Goal: Task Accomplishment & Management: Complete application form

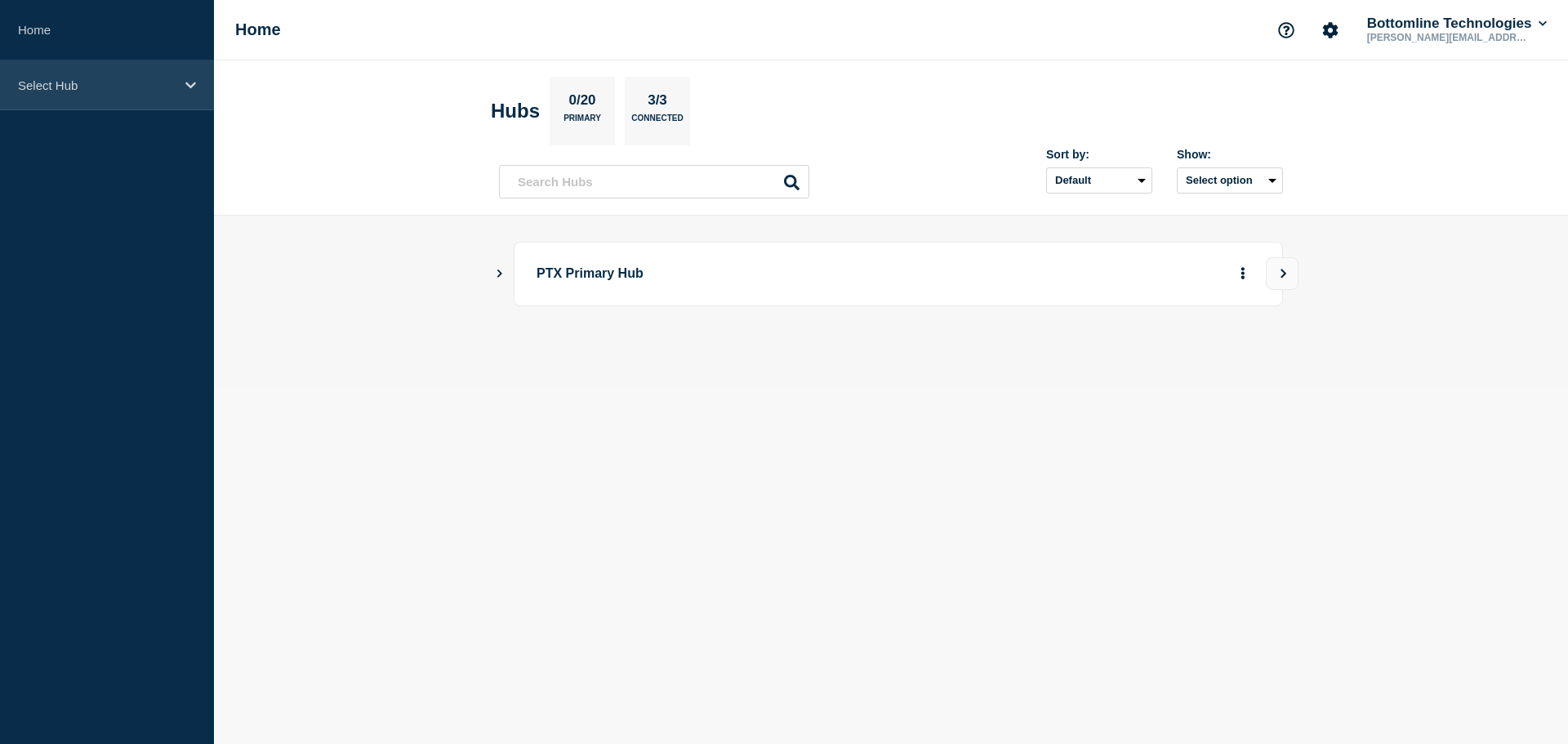
click at [83, 79] on p "Select Hub" at bounding box center [96, 85] width 157 height 14
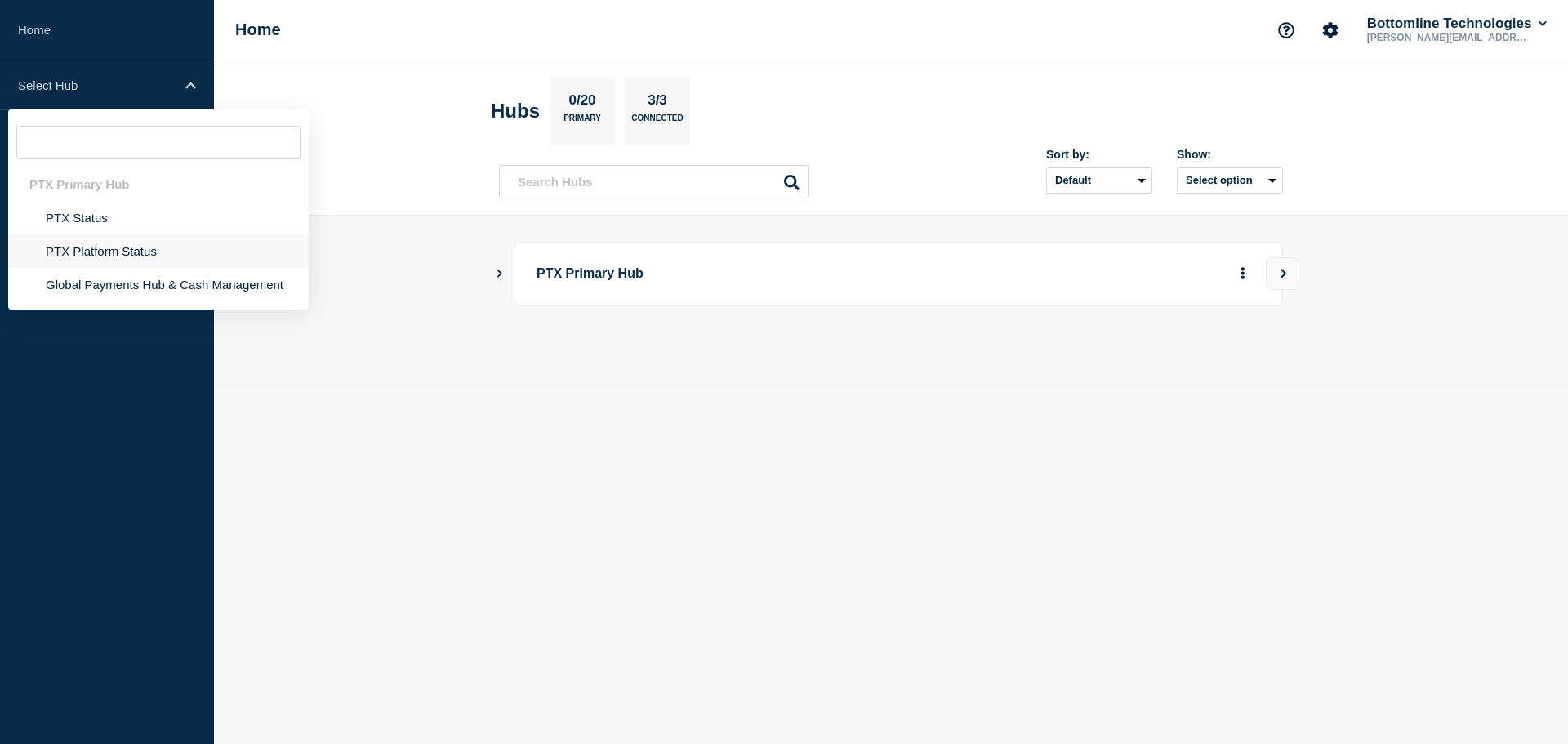
click at [101, 251] on li "PTX Platform Status" at bounding box center [158, 252] width 301 height 34
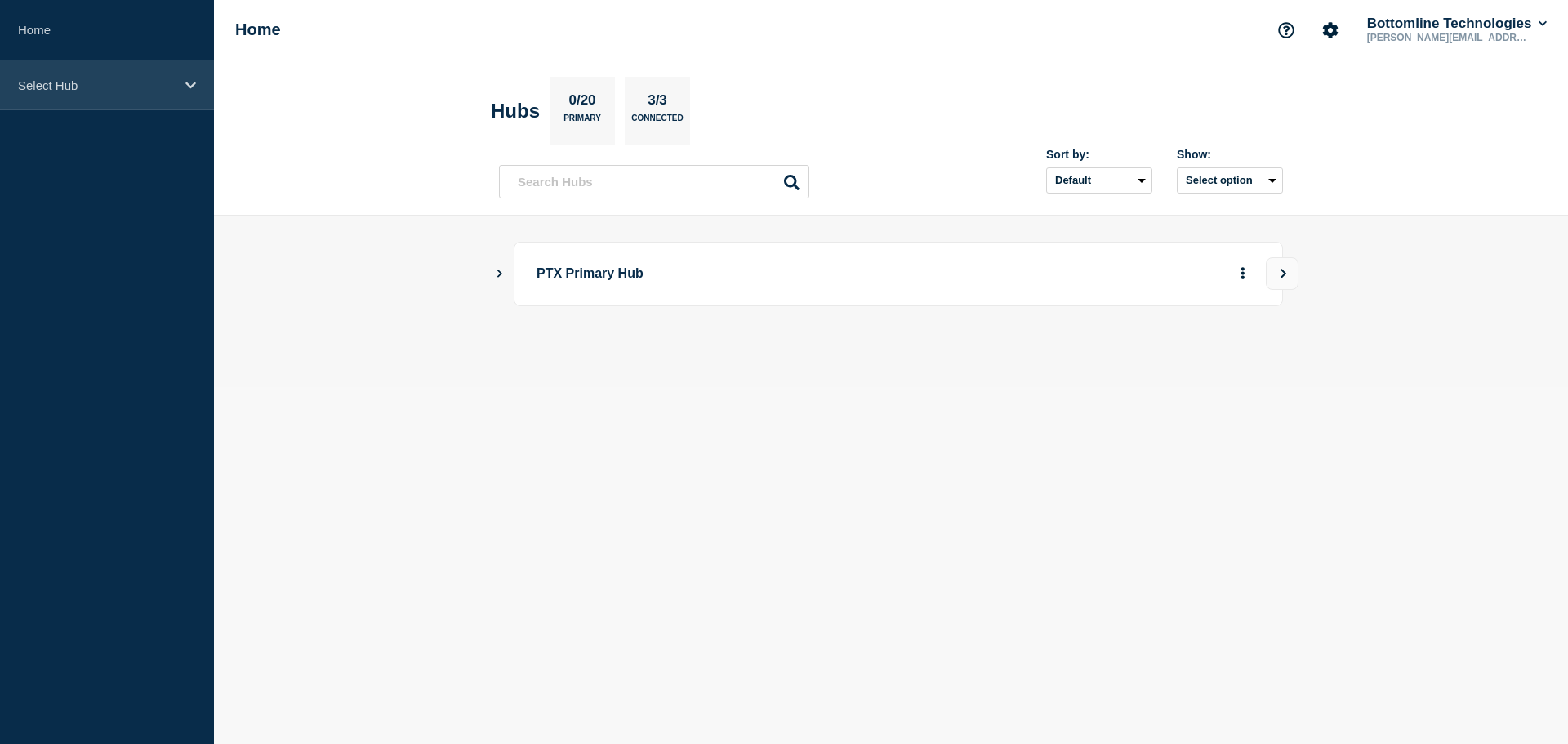
click at [111, 97] on div "Select Hub" at bounding box center [107, 85] width 214 height 50
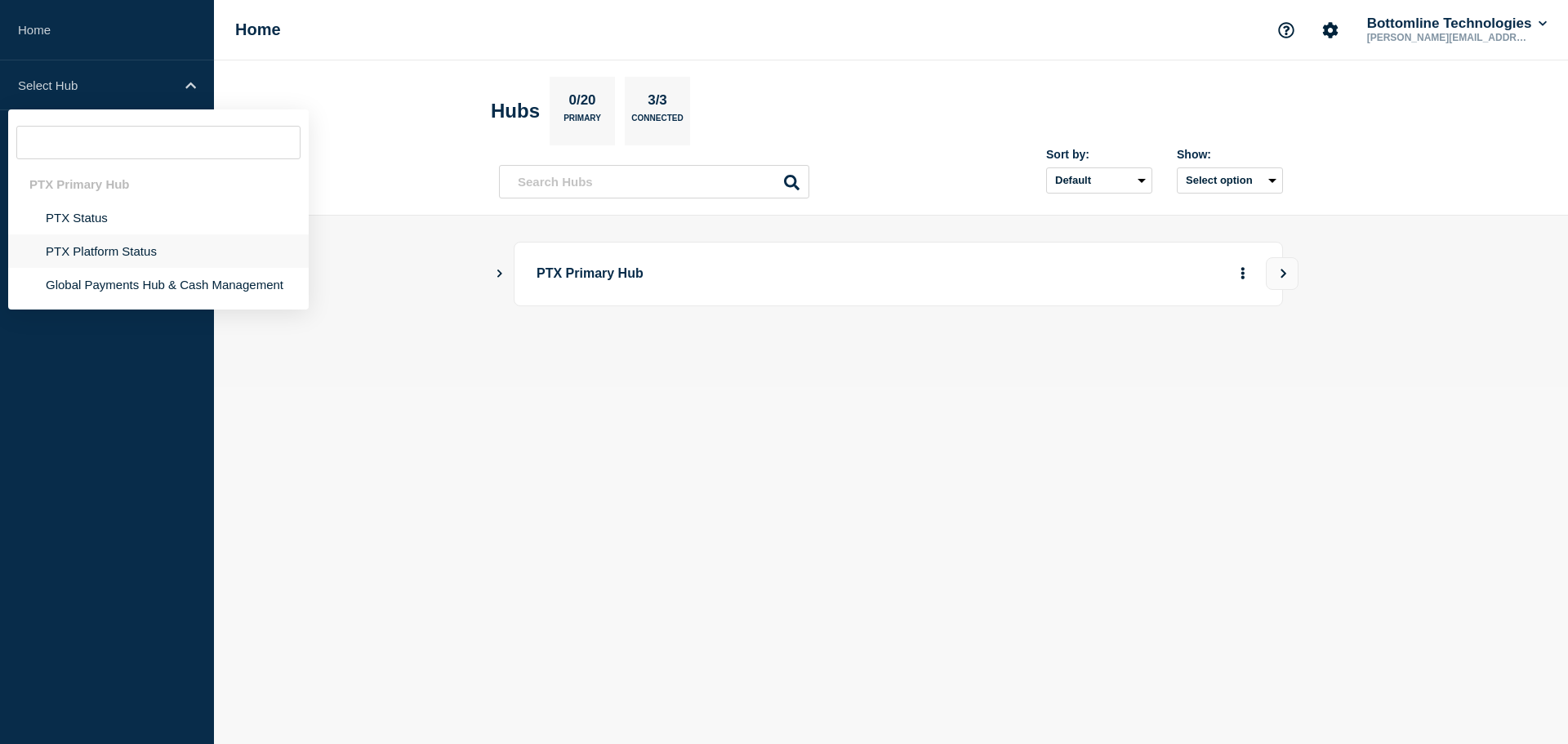
click at [84, 252] on li "PTX Platform Status" at bounding box center [158, 252] width 301 height 34
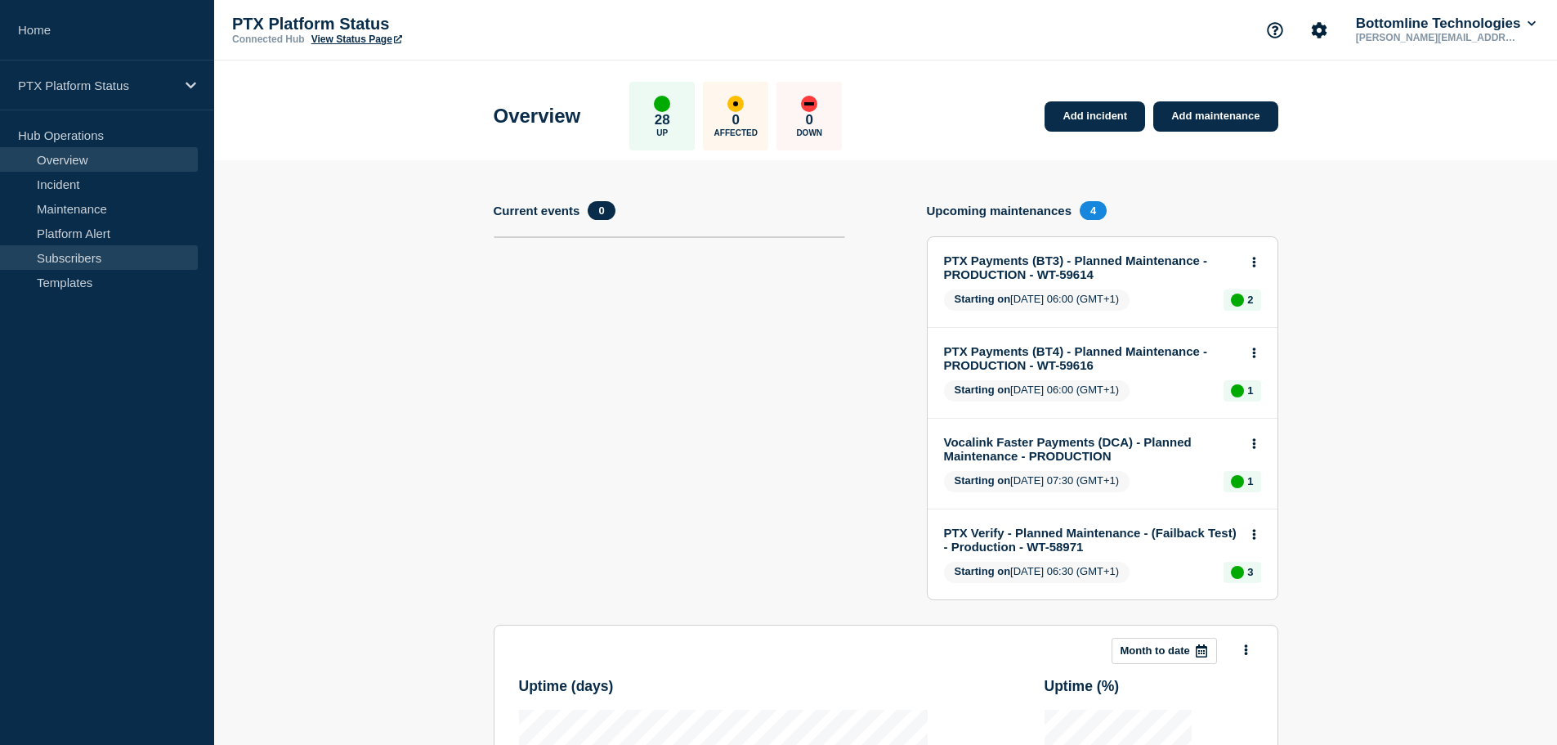
click at [71, 256] on link "Subscribers" at bounding box center [99, 257] width 198 height 25
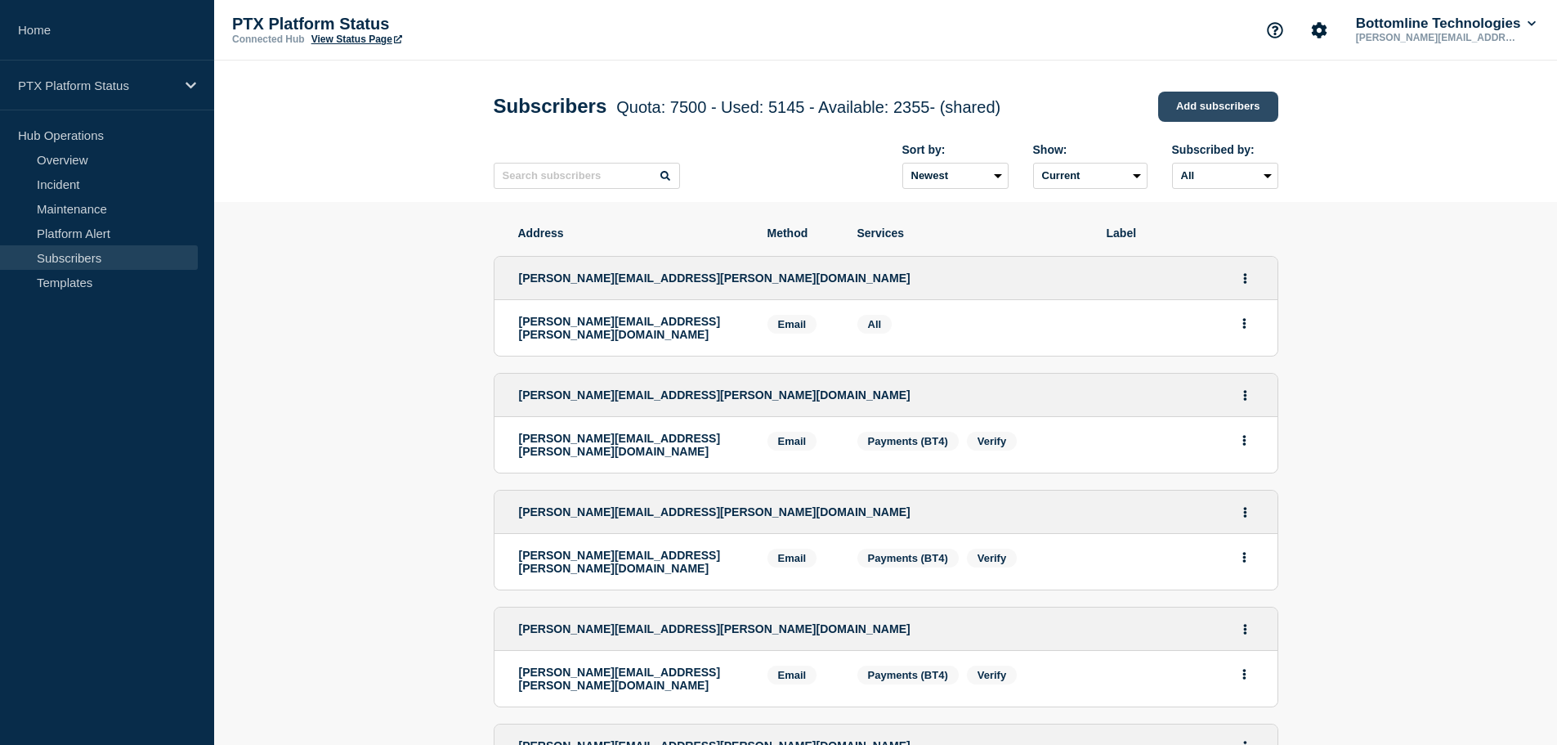
click at [1248, 107] on link "Add subscribers" at bounding box center [1218, 107] width 120 height 30
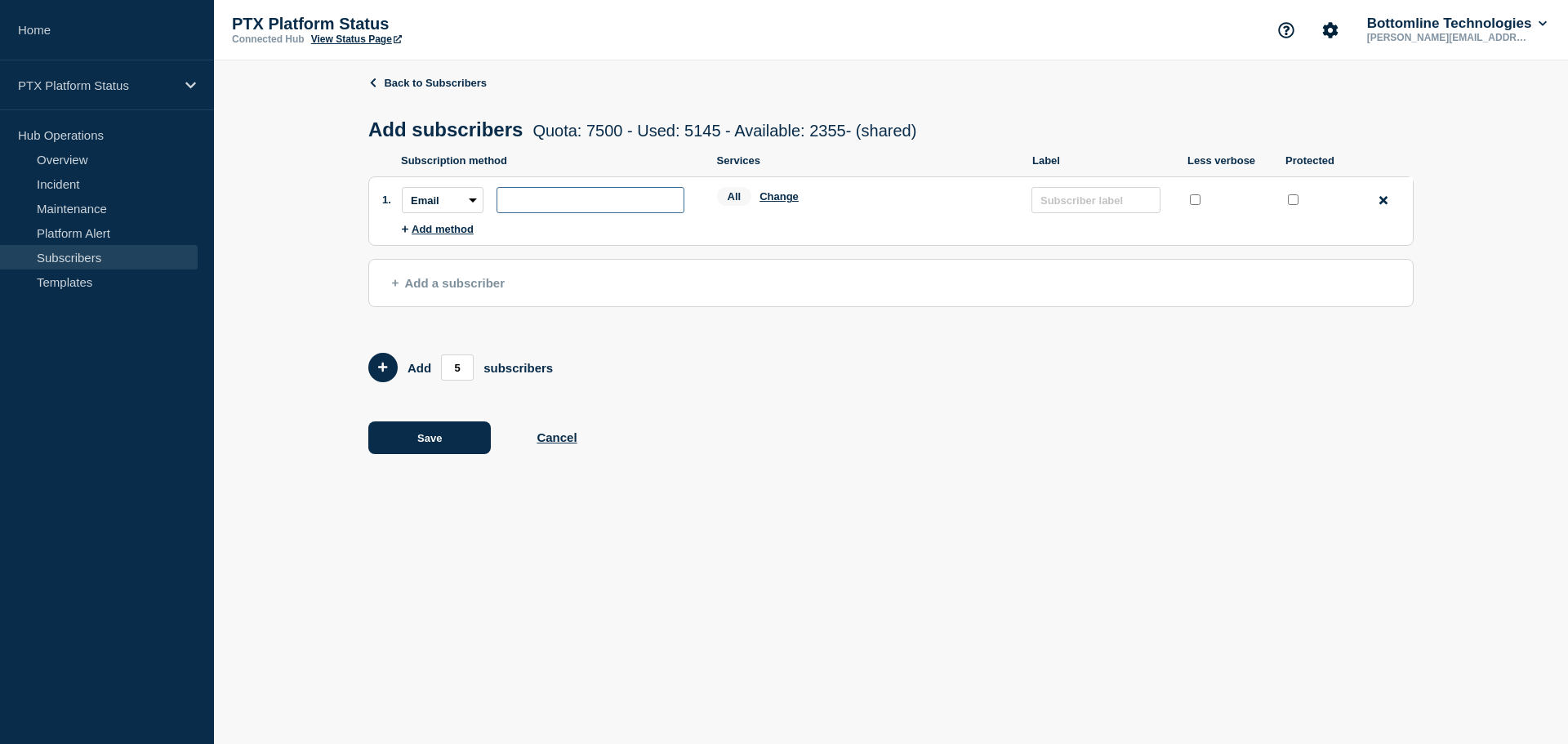
click at [574, 207] on input "subscription-address" at bounding box center [590, 200] width 188 height 26
paste input "[PERSON_NAME][EMAIL_ADDRESS][PERSON_NAME][DOMAIN_NAME]"
type input "[PERSON_NAME][EMAIL_ADDRESS][PERSON_NAME][DOMAIN_NAME]"
click at [1290, 201] on input "protected checkbox" at bounding box center [1292, 200] width 11 height 11
checkbox input "true"
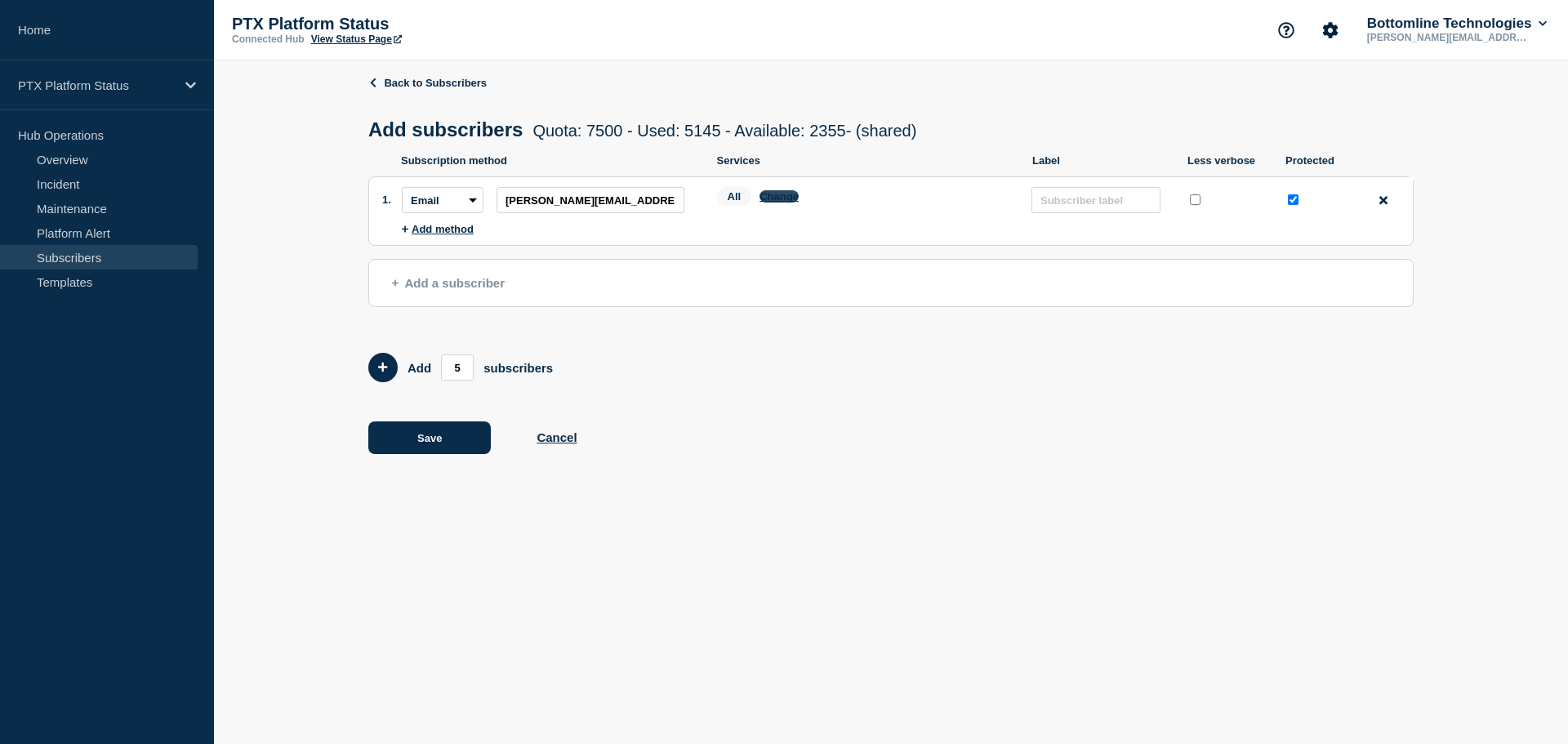
click at [775, 199] on button "Change" at bounding box center [778, 196] width 39 height 12
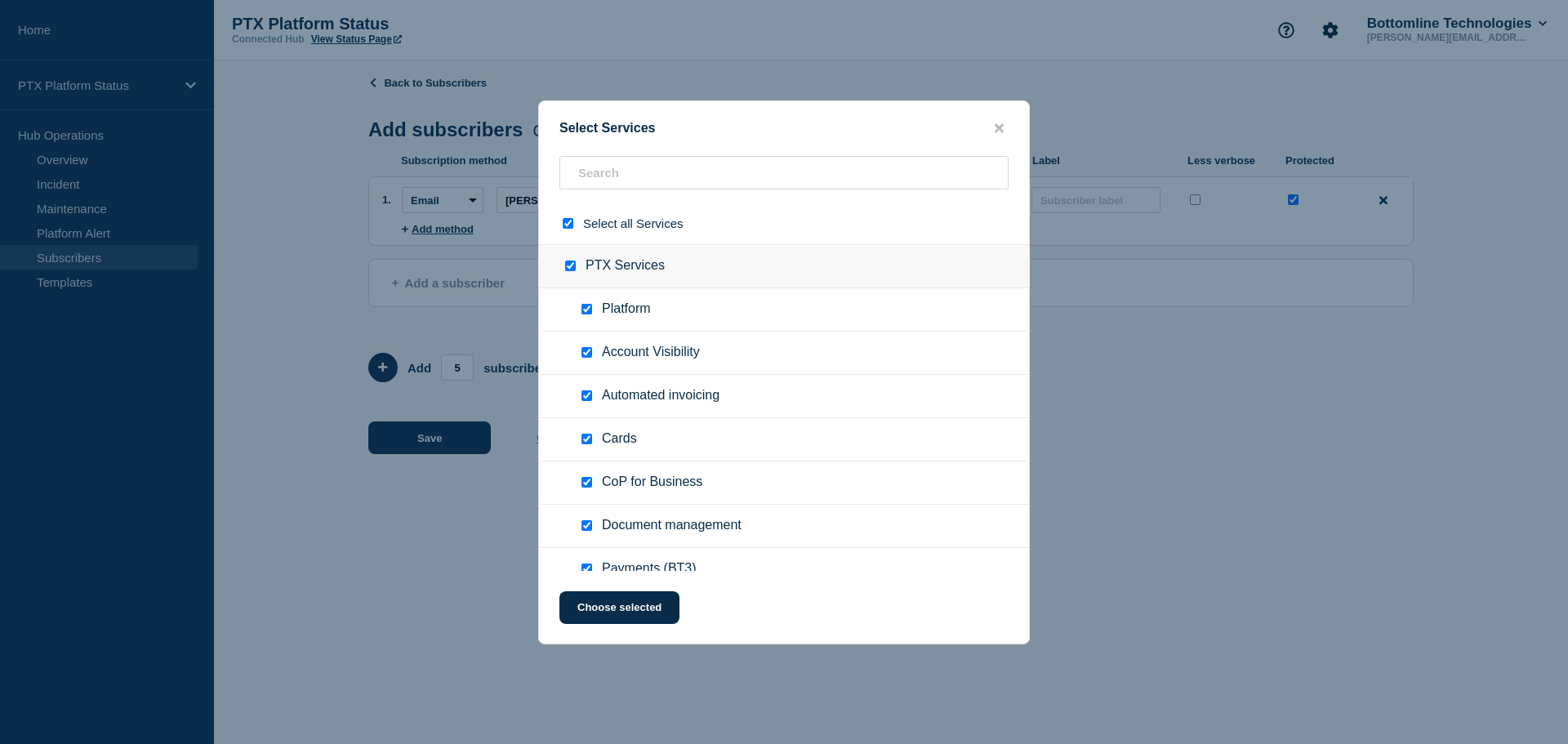
click at [567, 226] on input "select all checkbox" at bounding box center [567, 223] width 11 height 11
checkbox input "false"
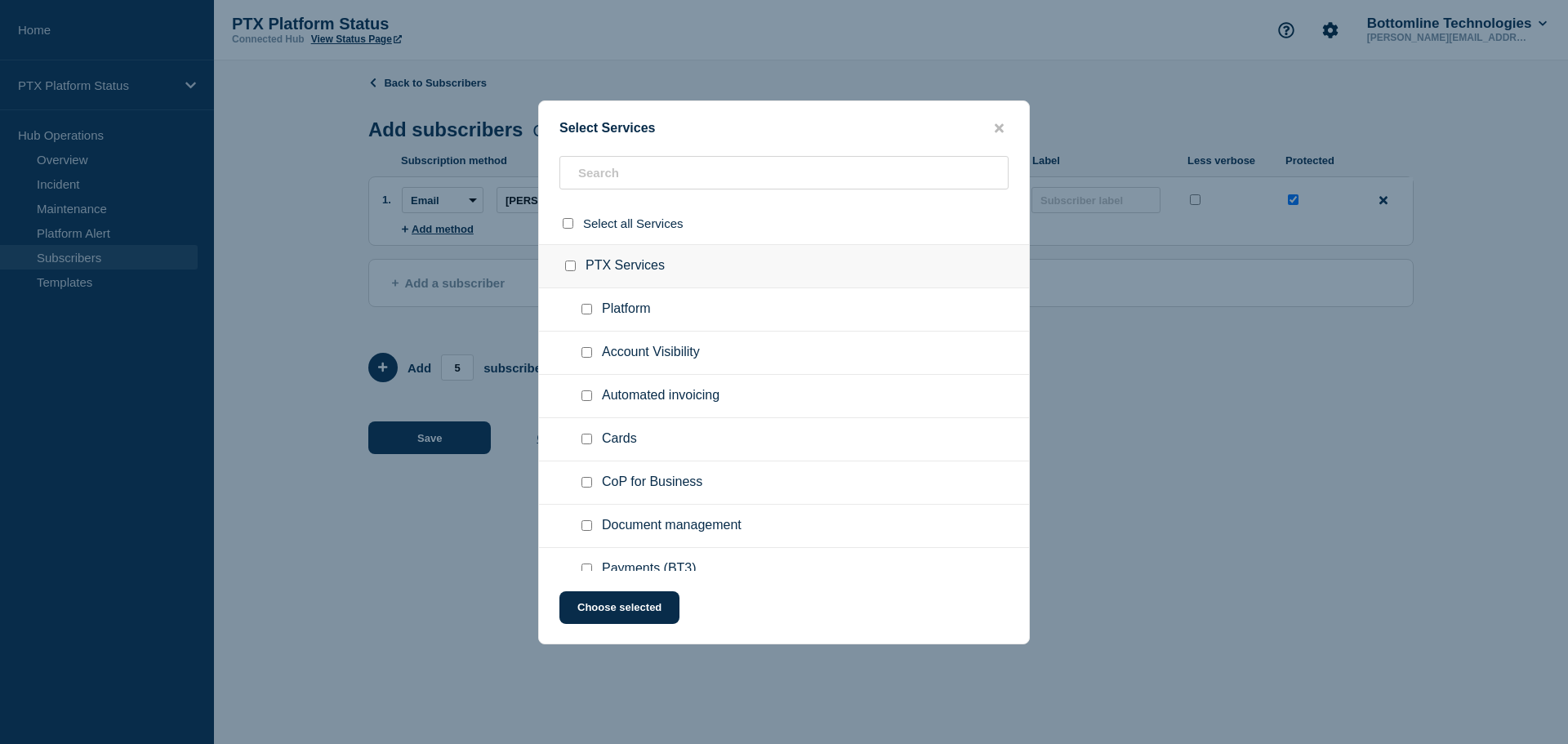
checkbox input "false"
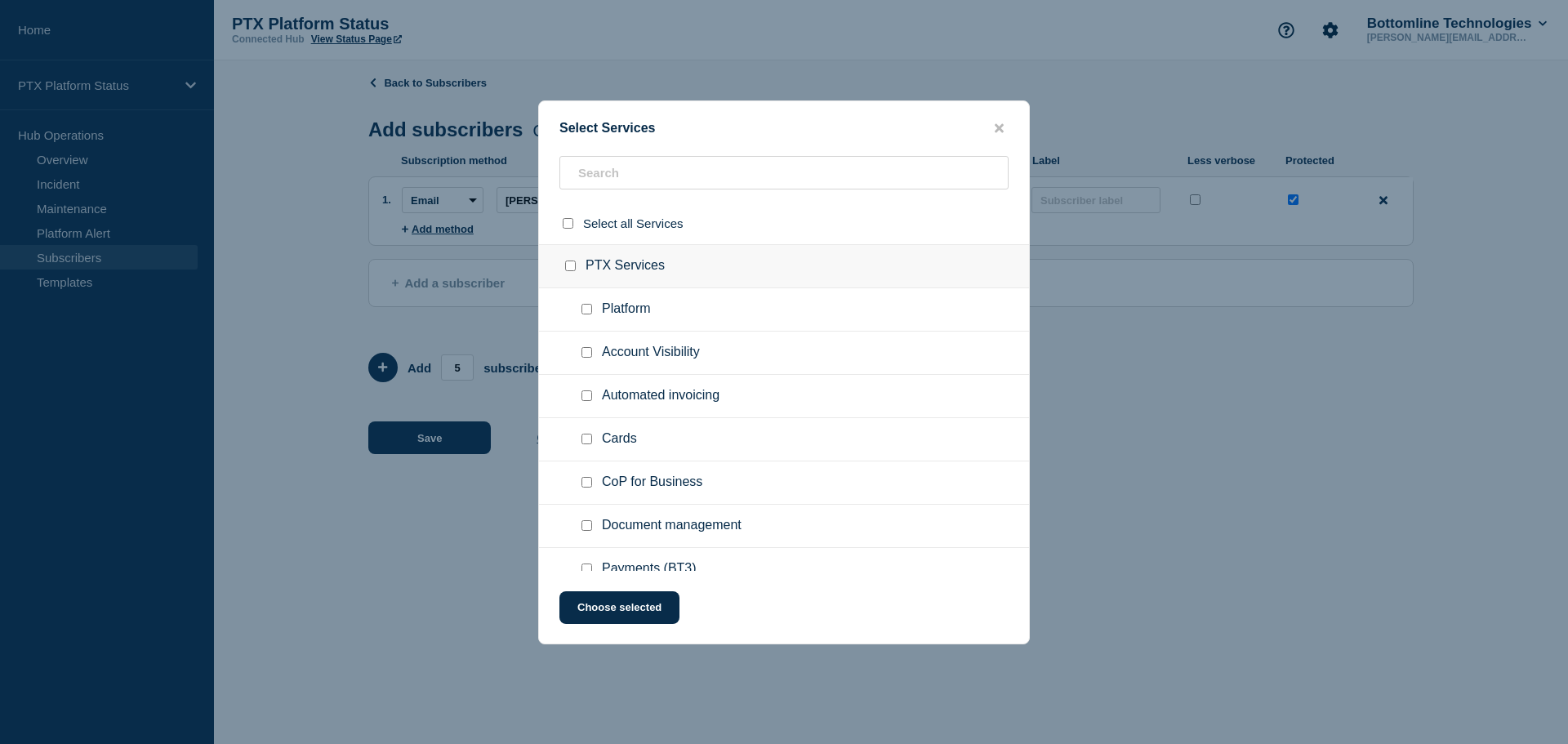
checkbox input "false"
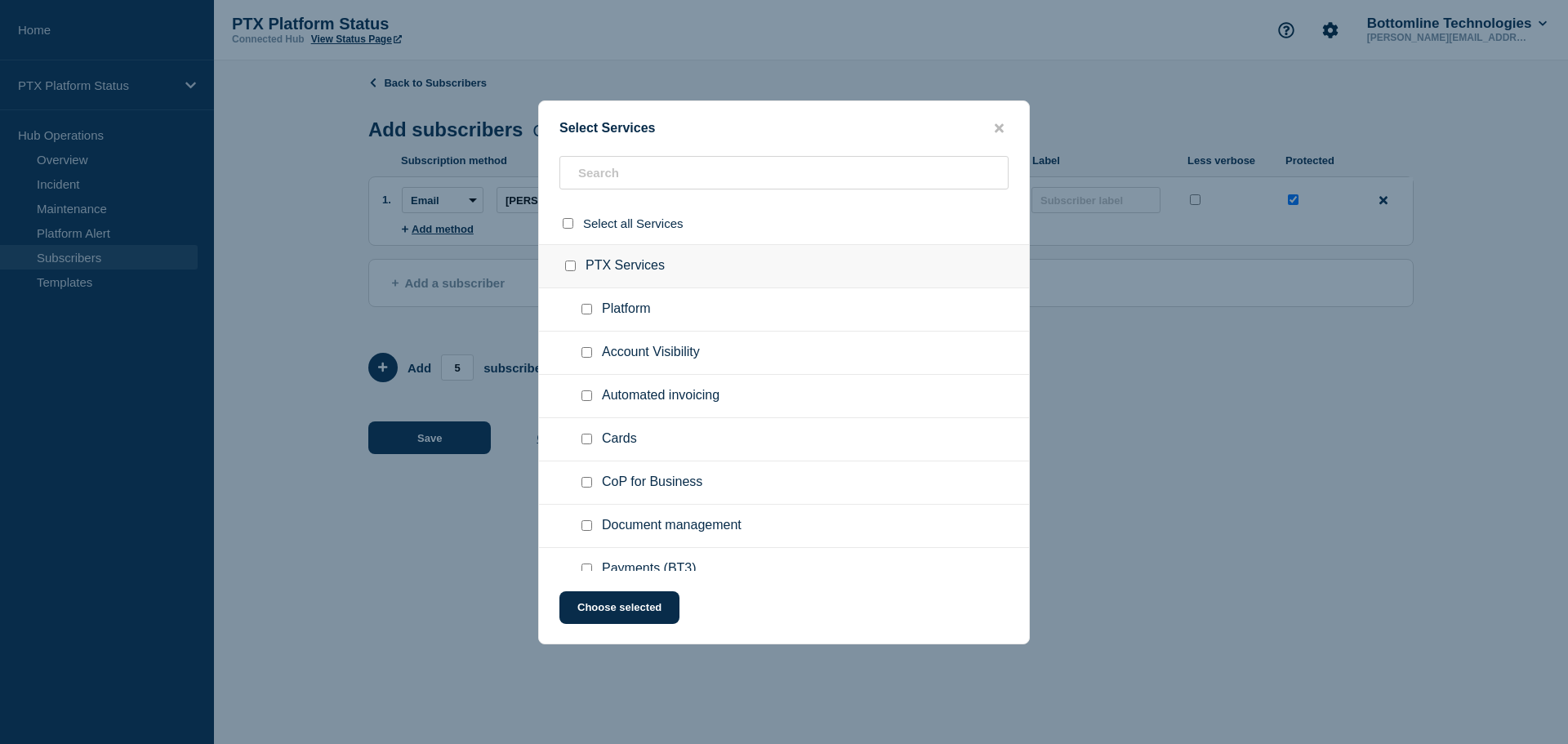
checkbox input "false"
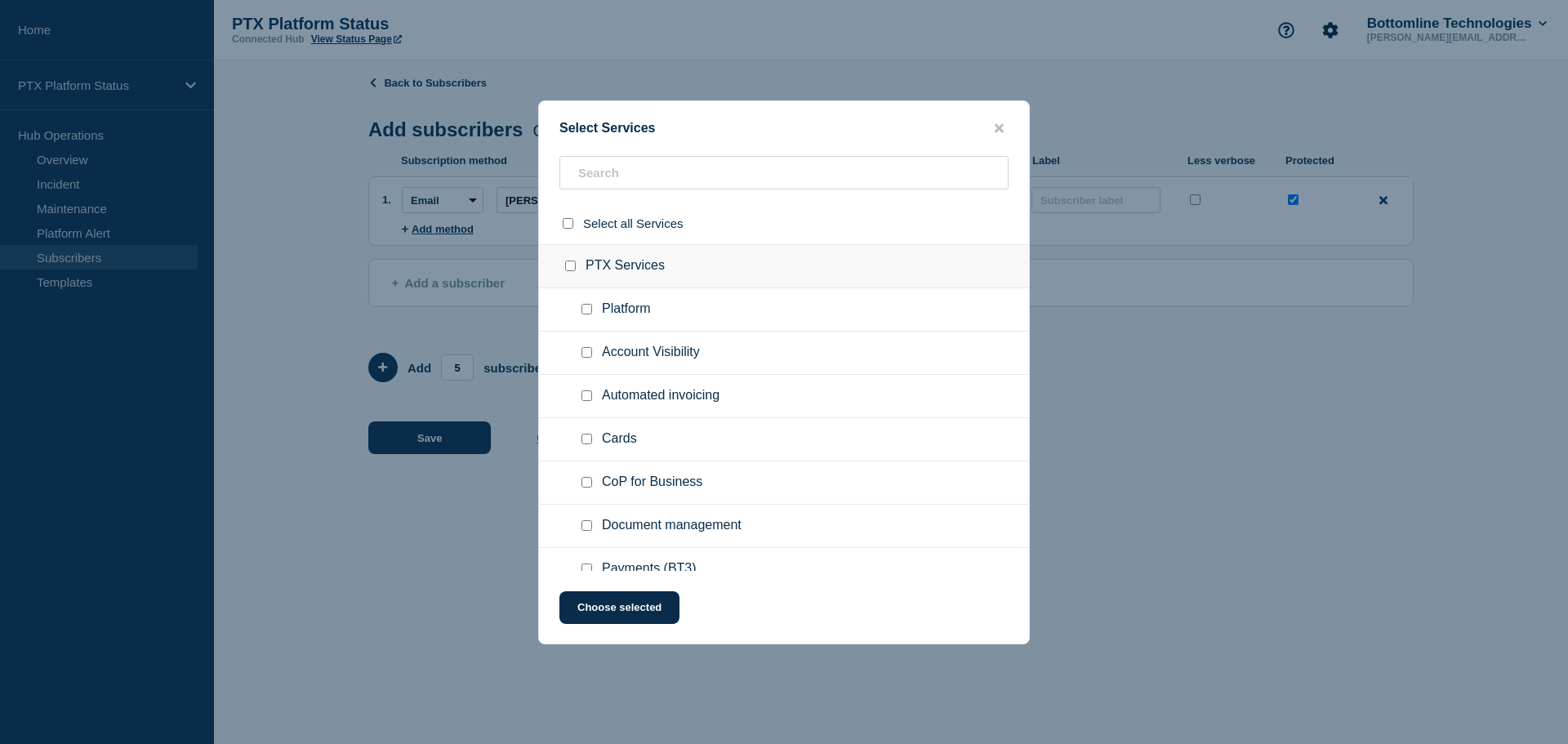
checkbox input "false"
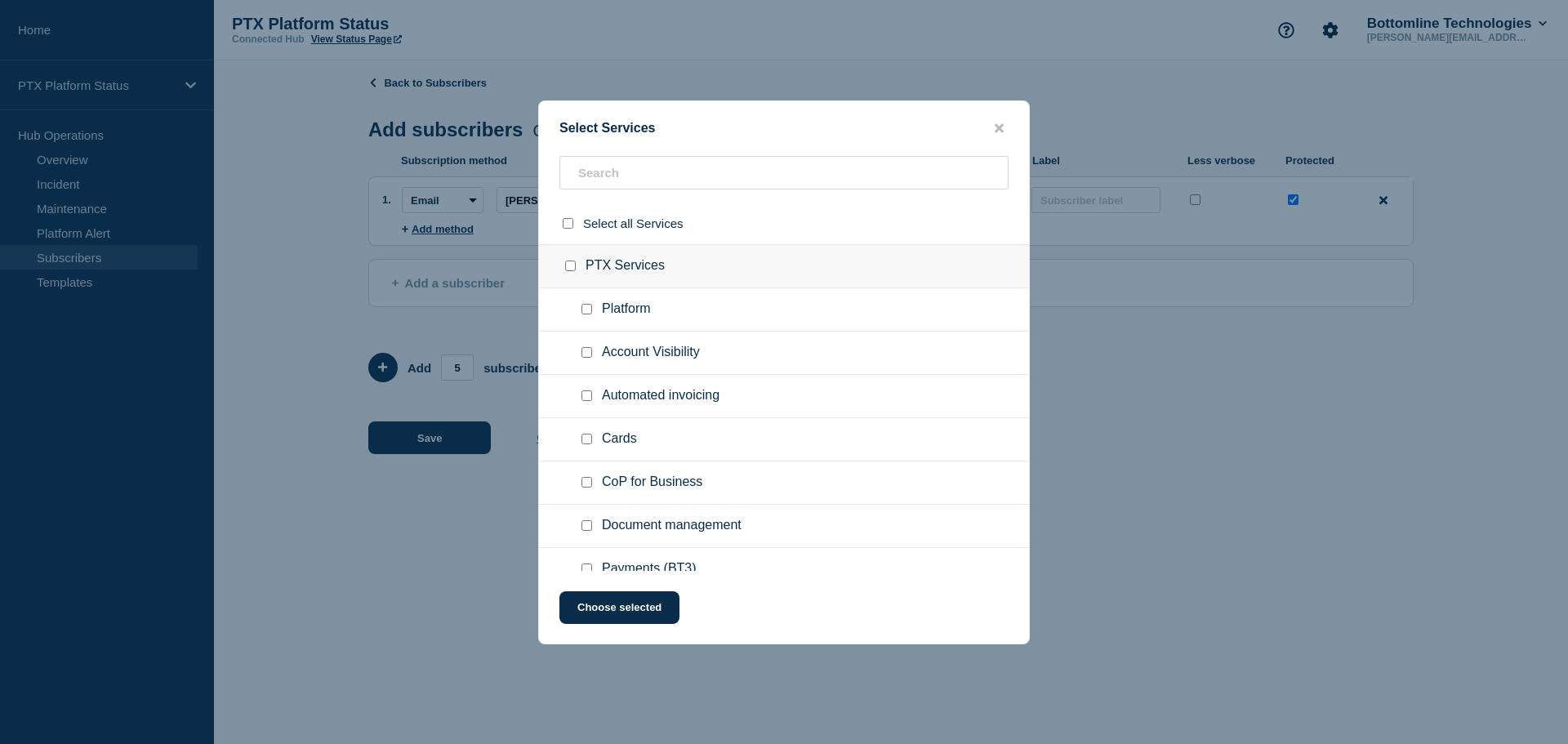
checkbox input "false"
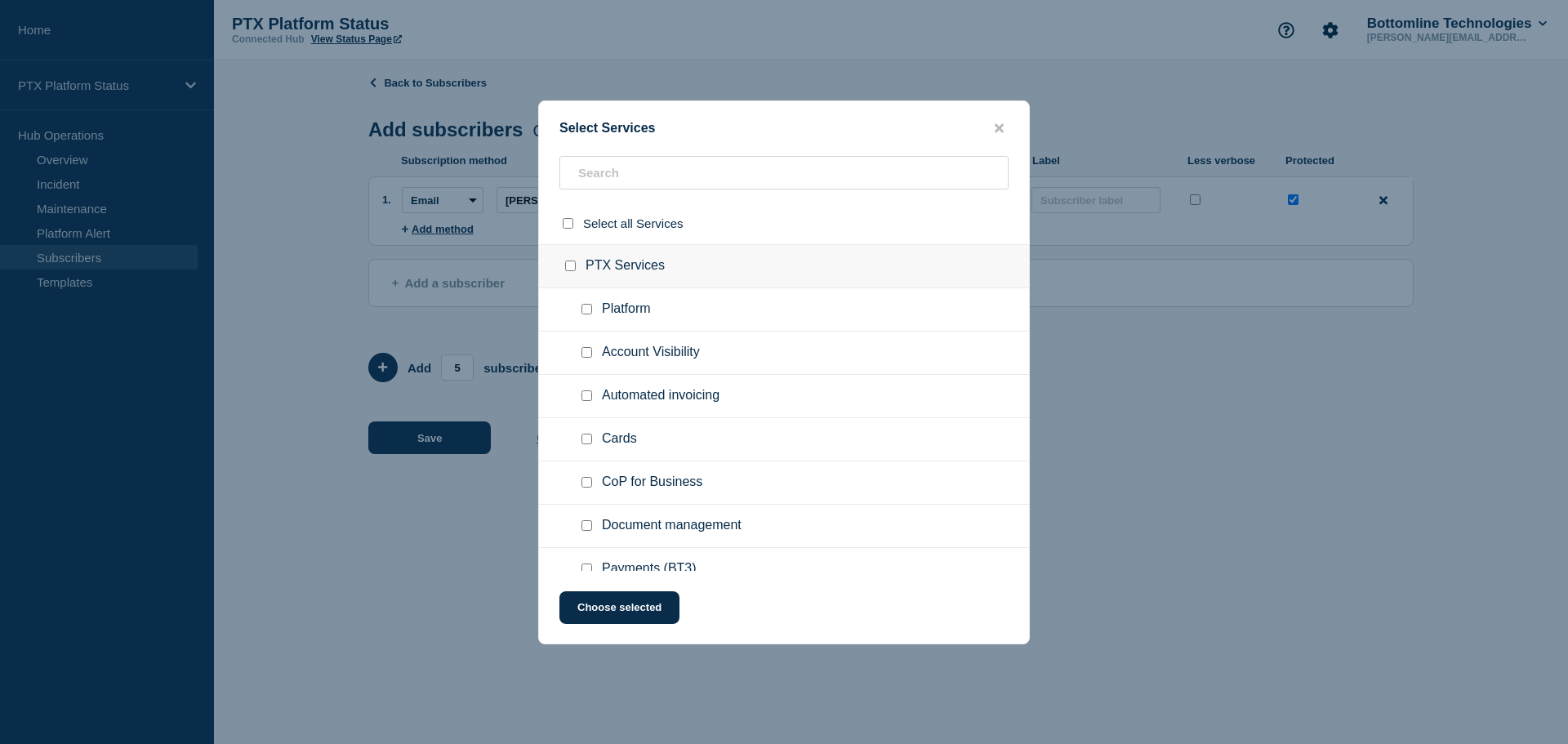
checkbox input "false"
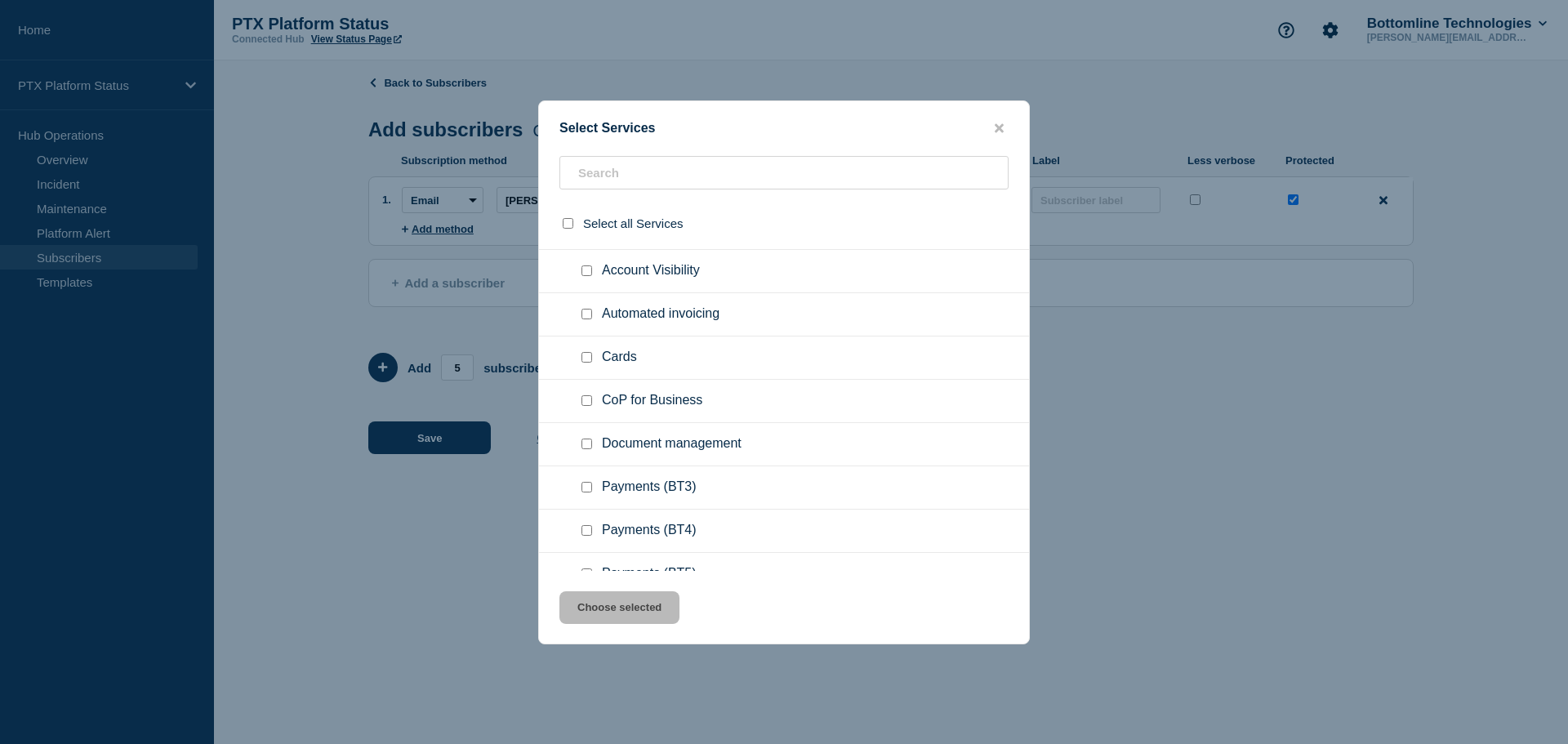
scroll to position [163, 0]
click at [589, 409] on input "Payments (BT3) checkbox" at bounding box center [586, 405] width 11 height 11
checkbox input "true"
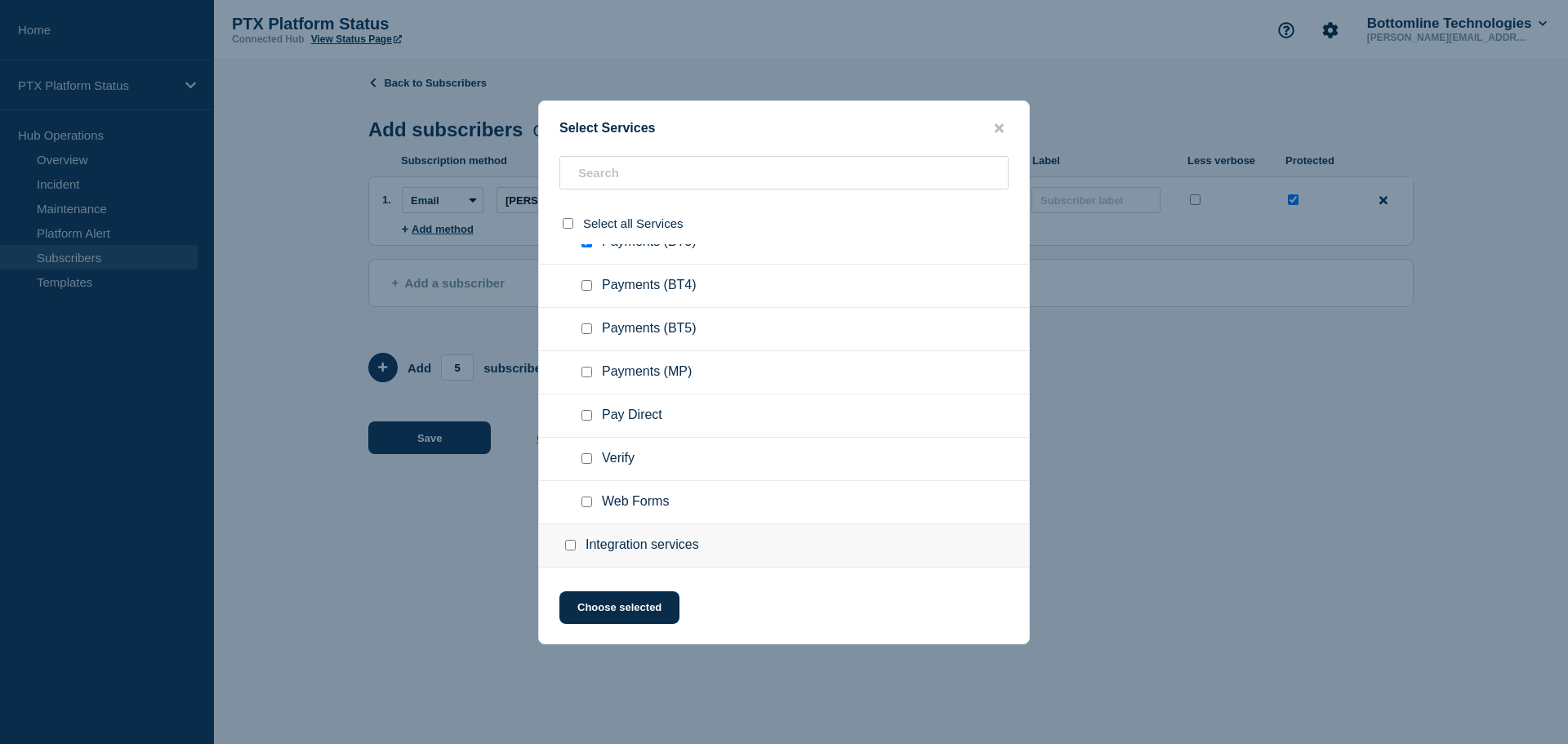
scroll to position [408, 0]
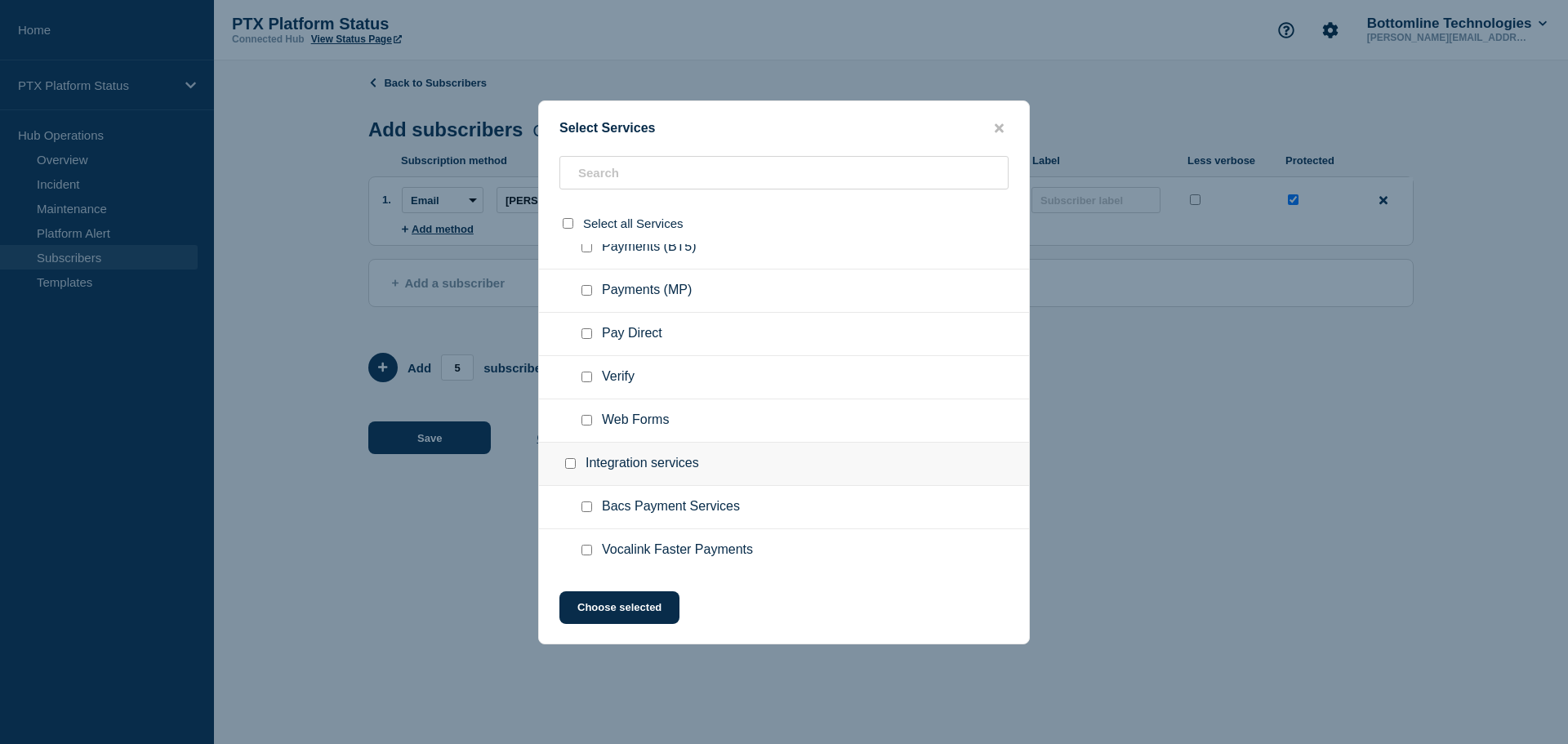
click at [587, 503] on input "Bacs Payment Services checkbox" at bounding box center [586, 506] width 11 height 11
checkbox input "true"
click at [603, 606] on button "Choose selected" at bounding box center [619, 607] width 120 height 33
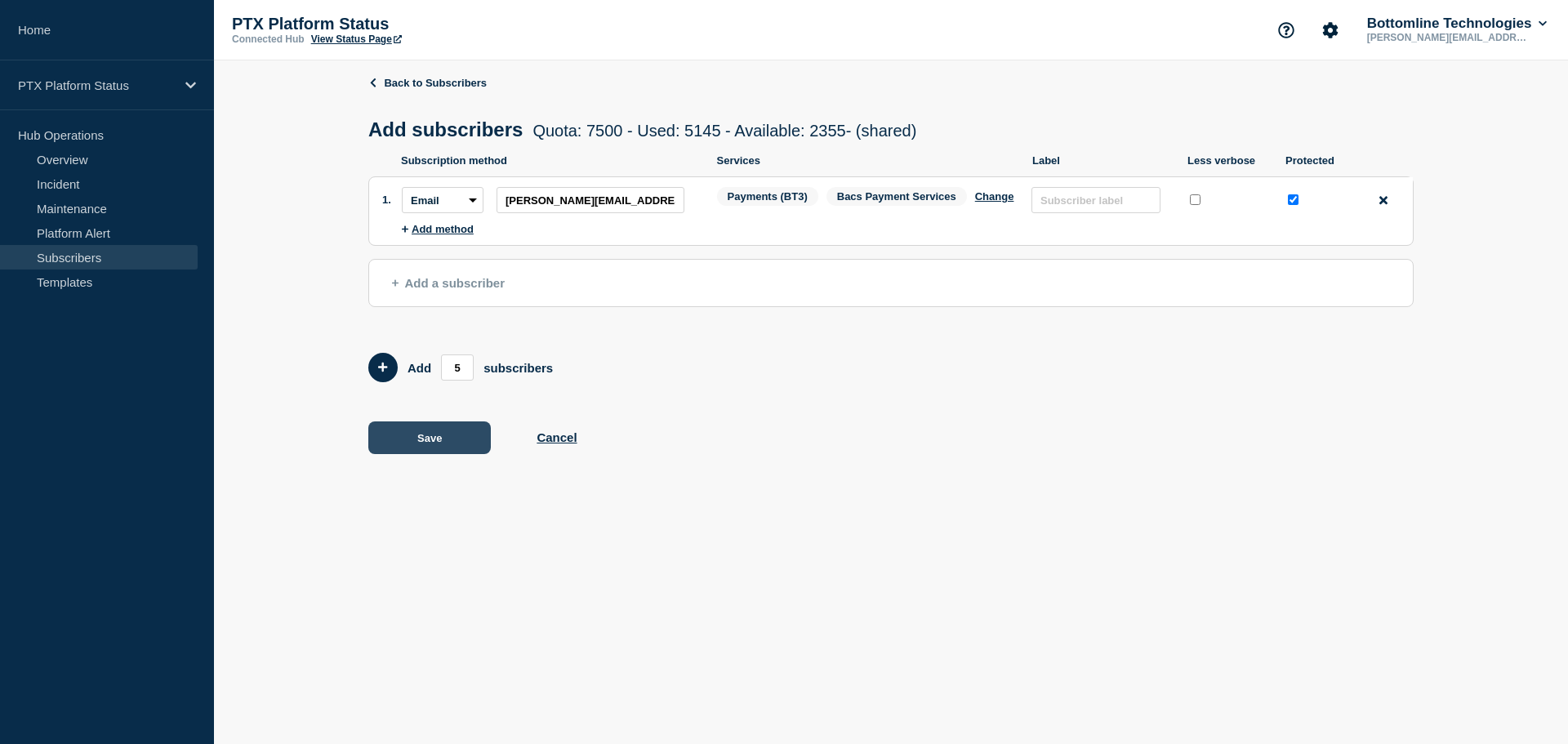
click at [449, 447] on button "Save" at bounding box center [429, 437] width 123 height 33
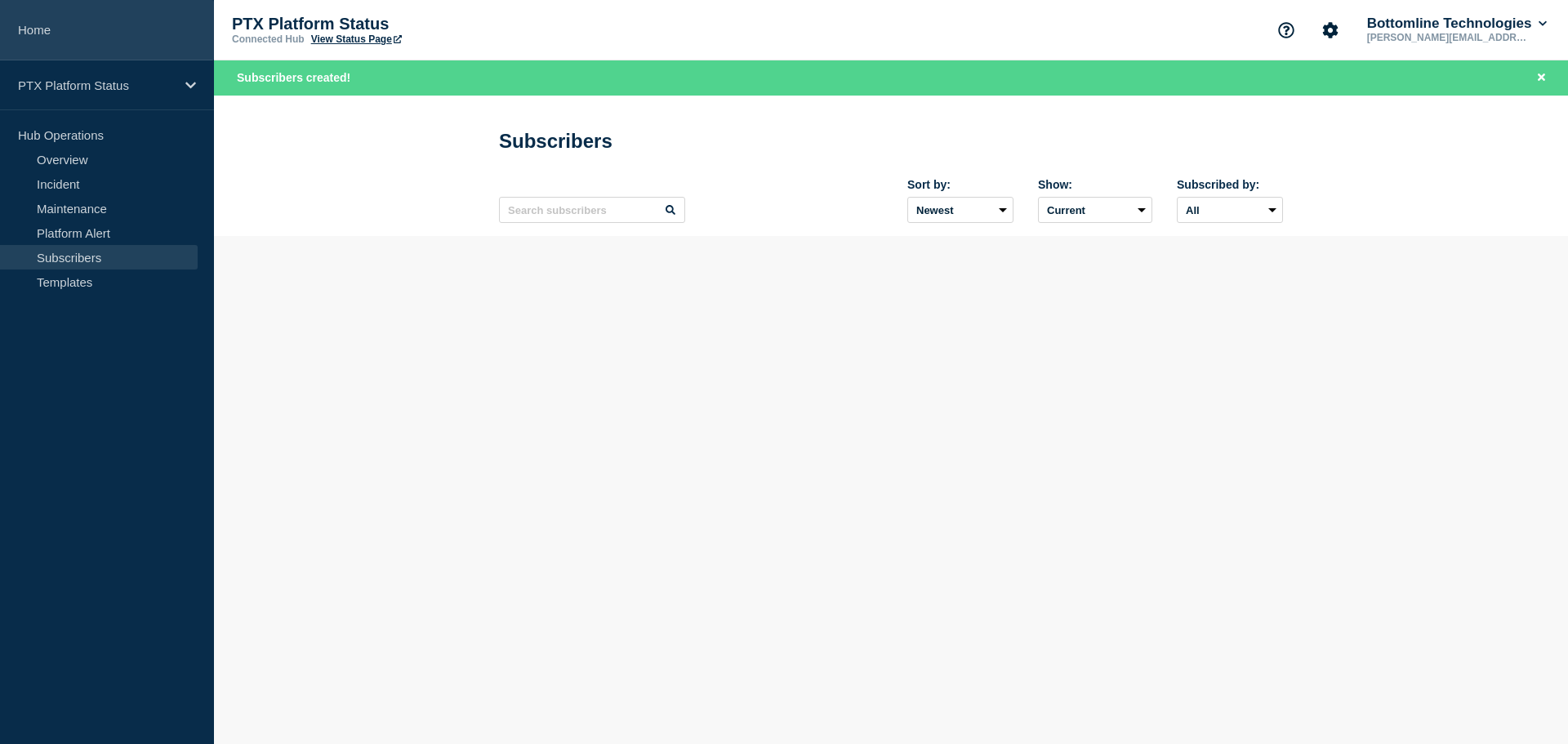
click at [61, 34] on link "Home" at bounding box center [107, 30] width 214 height 60
